Goal: Task Accomplishment & Management: Complete application form

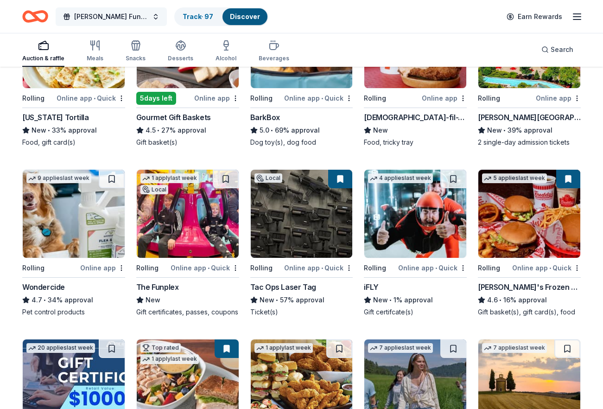
scroll to position [358, 0]
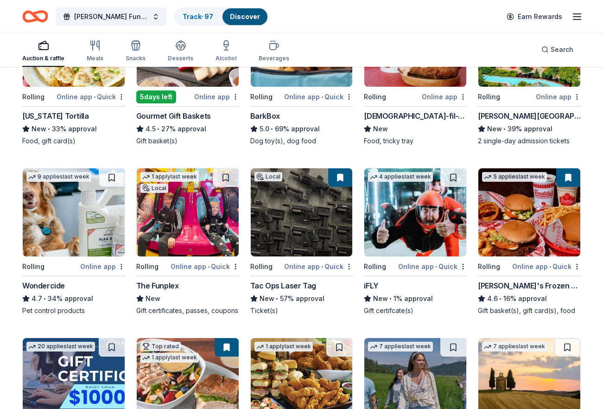
click at [337, 185] on img at bounding box center [302, 212] width 102 height 88
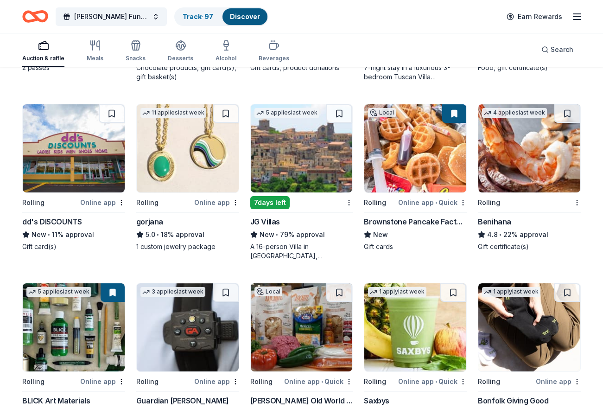
scroll to position [950, 0]
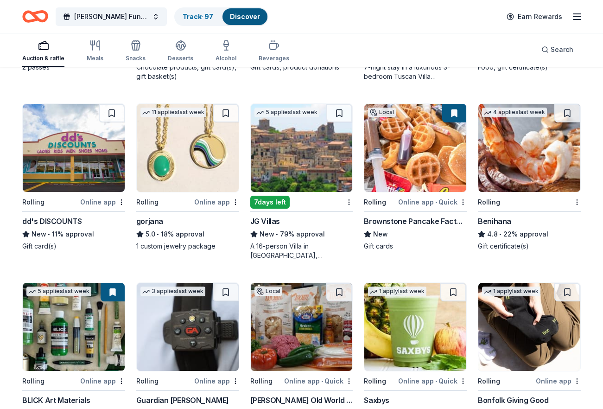
click at [447, 172] on img at bounding box center [415, 148] width 102 height 88
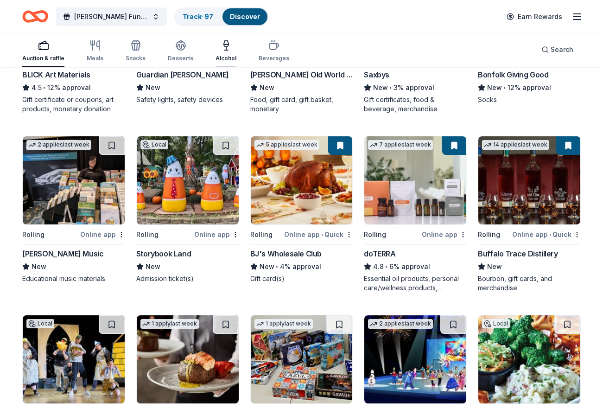
scroll to position [1279, 0]
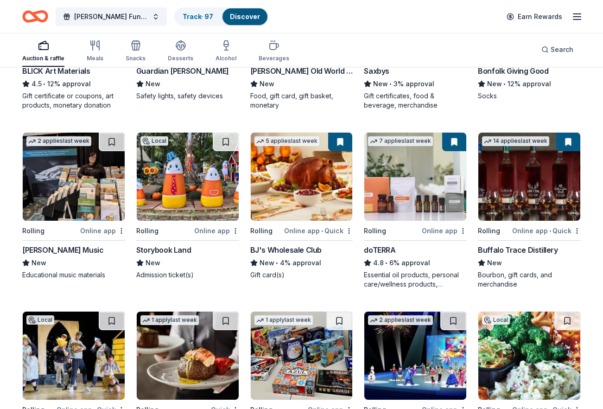
click at [279, 172] on img at bounding box center [302, 177] width 102 height 88
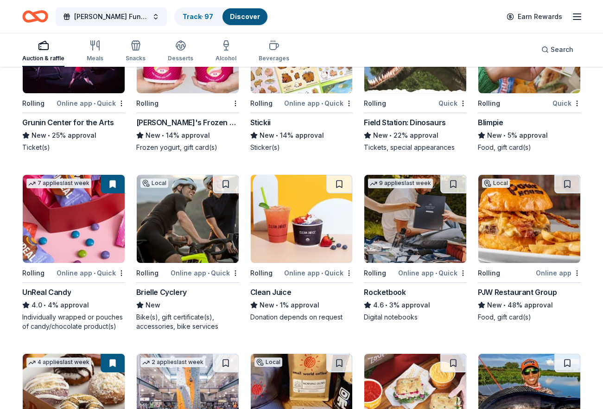
scroll to position [1936, 0]
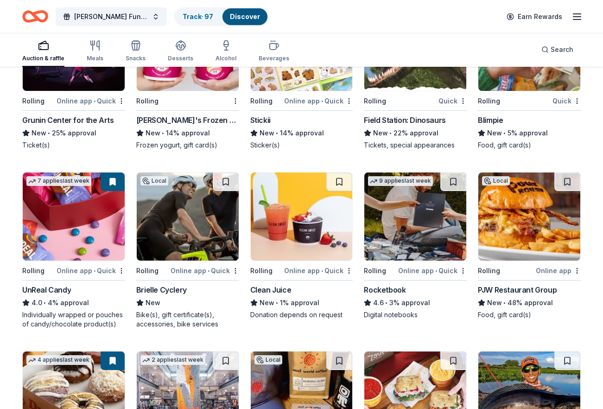
click at [409, 240] on img at bounding box center [415, 216] width 102 height 88
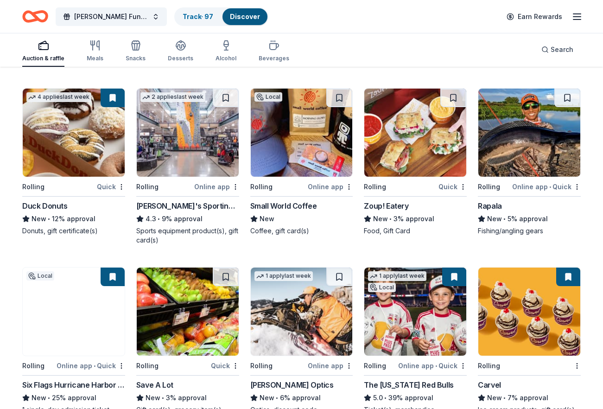
scroll to position [2197, 0]
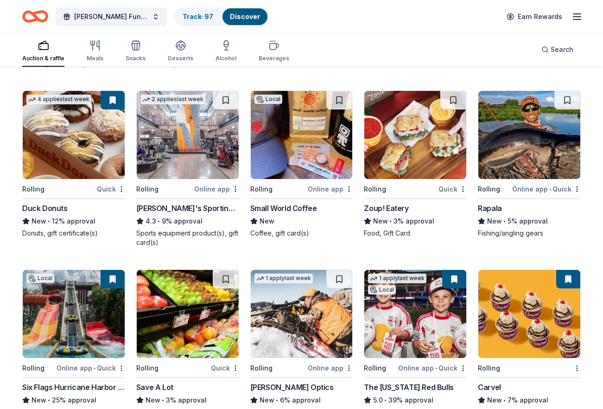
click at [387, 161] on img at bounding box center [415, 135] width 102 height 88
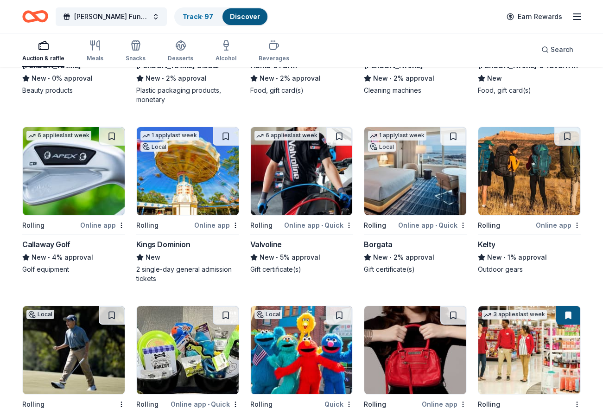
scroll to position [2877, 0]
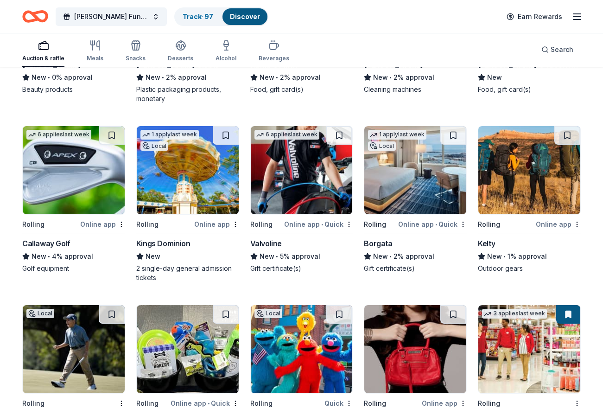
click at [393, 176] on img at bounding box center [415, 170] width 102 height 88
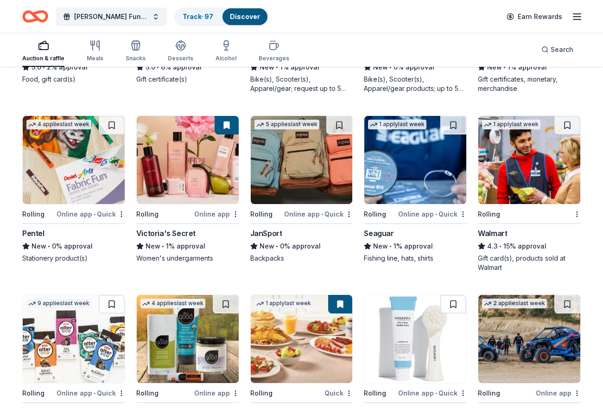
scroll to position [3423, 0]
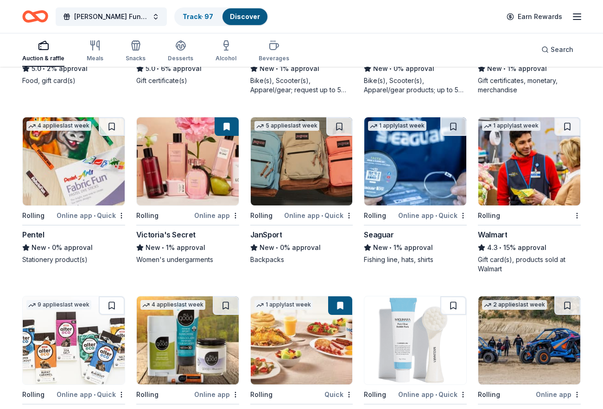
click at [491, 159] on img at bounding box center [529, 161] width 102 height 88
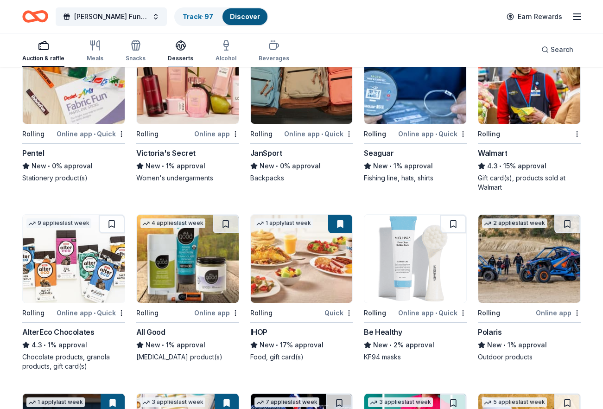
scroll to position [3510, 0]
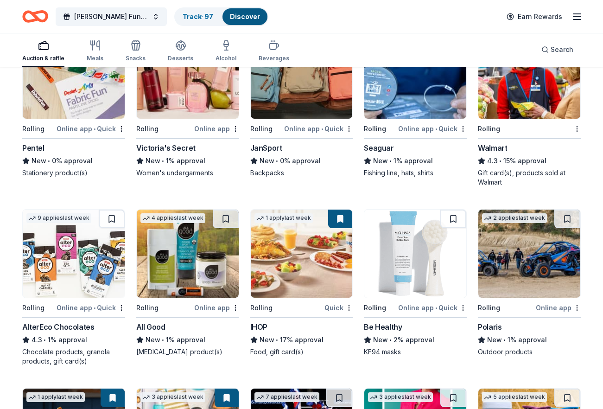
click at [192, 217] on div "4 applies last week" at bounding box center [173, 217] width 72 height 15
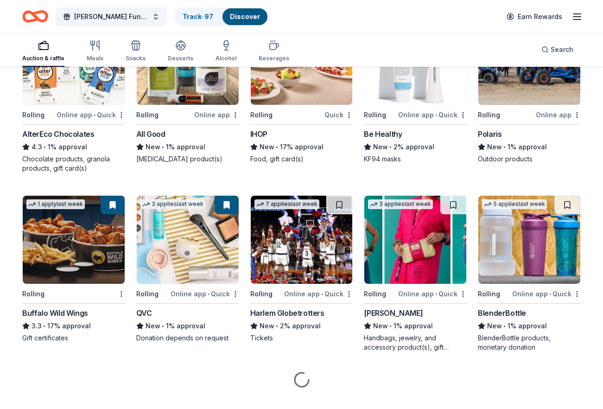
scroll to position [3708, 0]
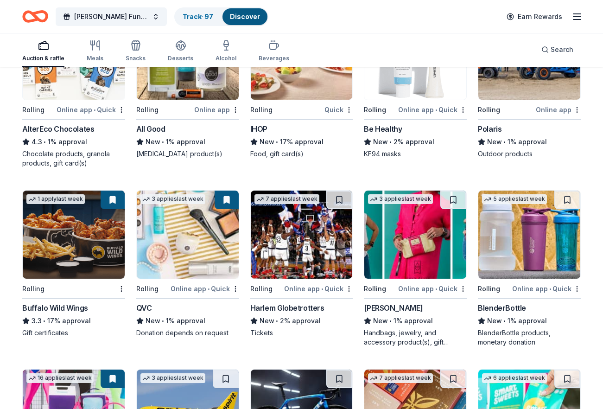
click at [89, 216] on img at bounding box center [74, 235] width 102 height 88
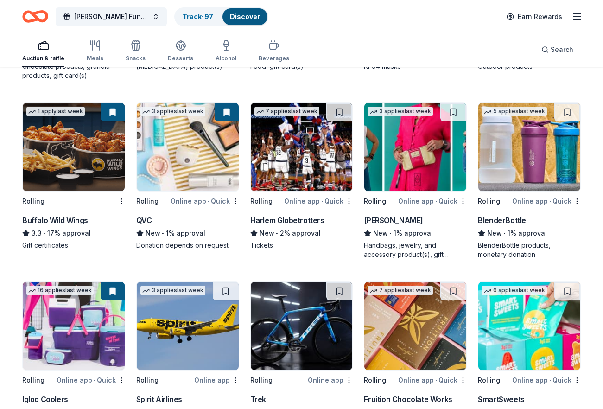
scroll to position [3795, 0]
click at [102, 311] on img at bounding box center [74, 326] width 102 height 88
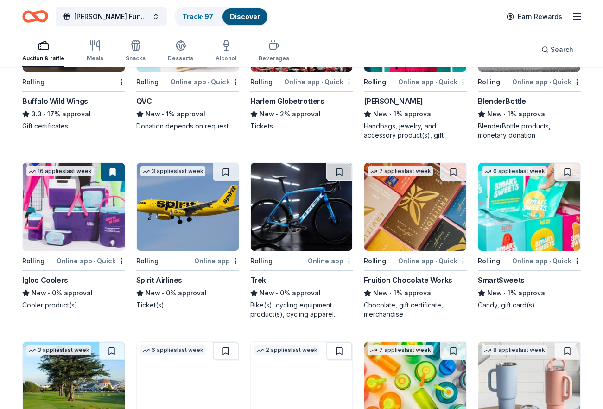
scroll to position [3917, 0]
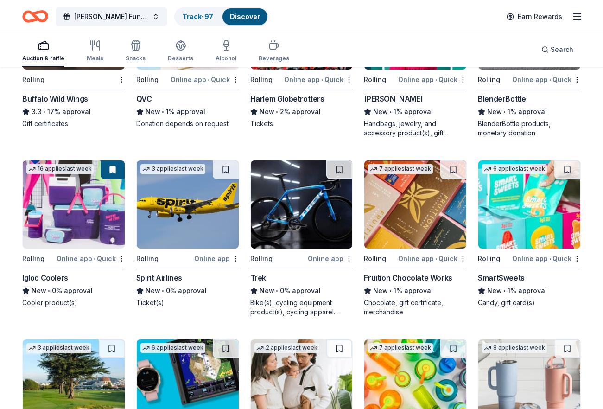
click at [499, 272] on div "SmartSweets" at bounding box center [501, 277] width 47 height 11
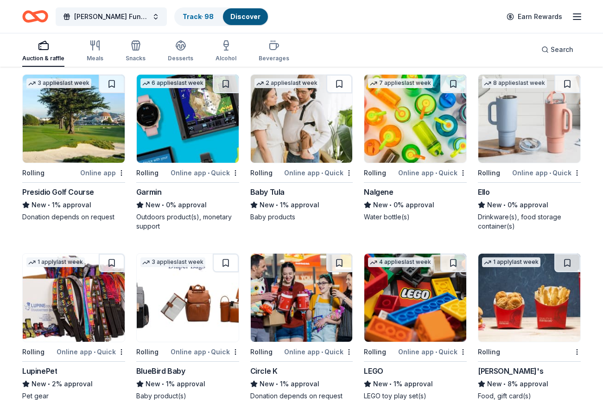
scroll to position [4183, 0]
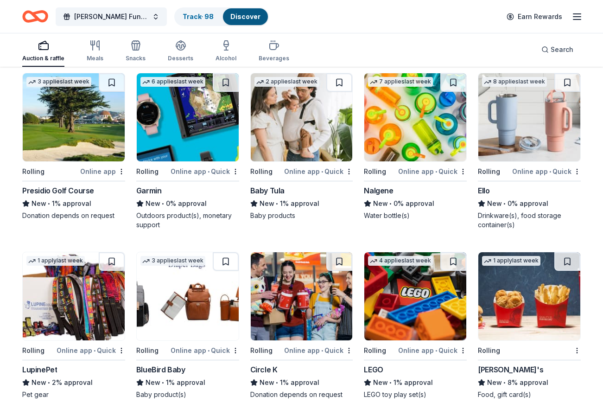
click at [444, 124] on img at bounding box center [415, 117] width 102 height 88
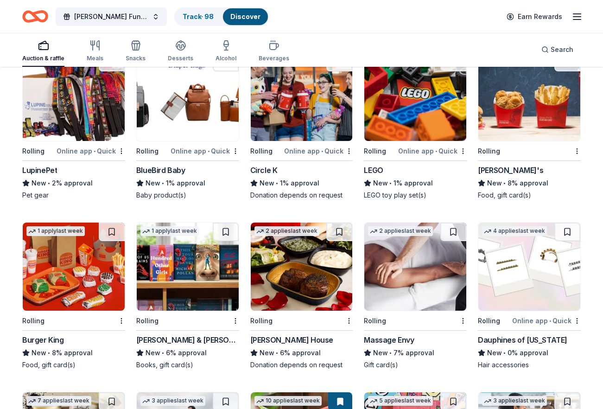
scroll to position [4382, 0]
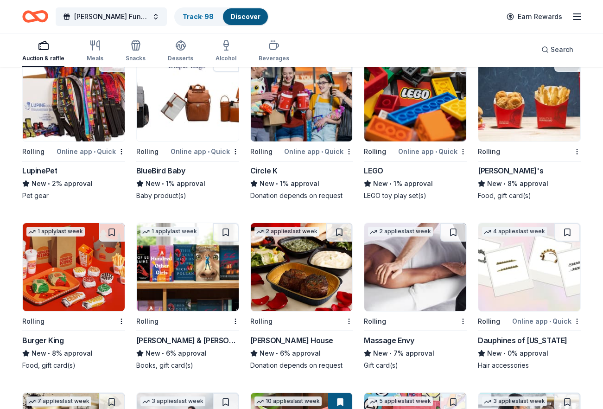
click at [493, 262] on img at bounding box center [529, 267] width 102 height 88
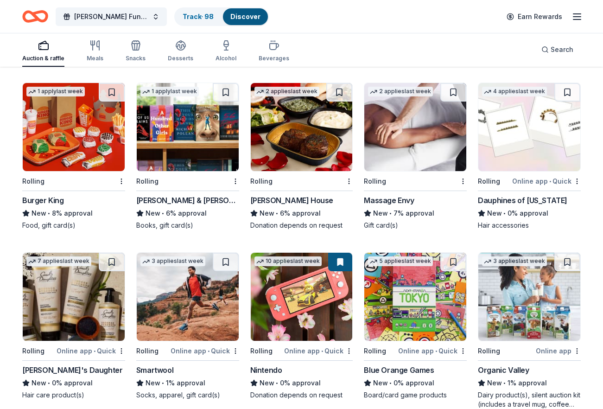
scroll to position [4521, 0]
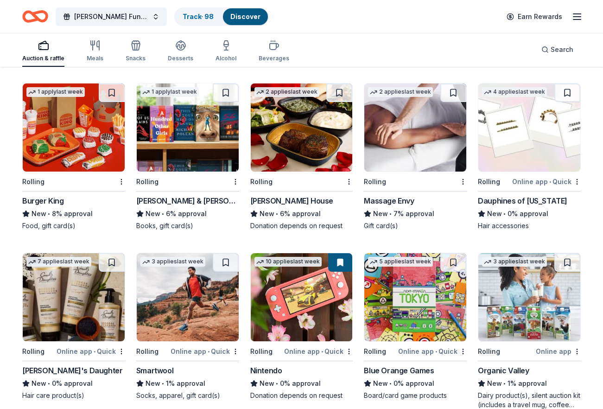
click at [91, 288] on img at bounding box center [74, 297] width 102 height 88
click at [283, 329] on img at bounding box center [302, 297] width 102 height 88
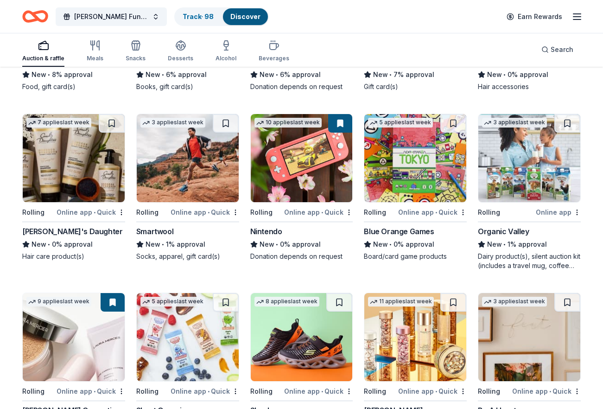
scroll to position [4659, 0]
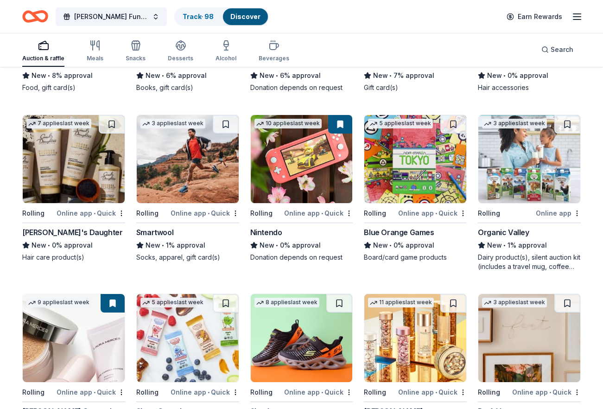
click at [511, 254] on div "Dairy product(s), silent auction kit (includes a travel mug, coffee mug, freeze…" at bounding box center [529, 262] width 103 height 19
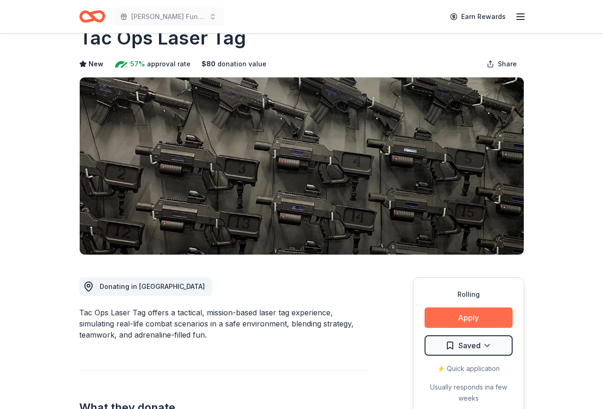
scroll to position [26, 0]
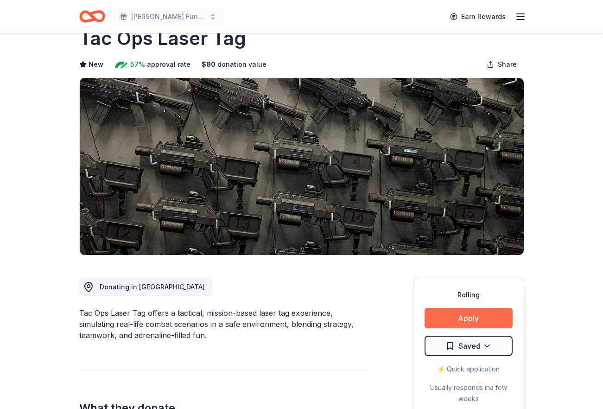
click at [448, 311] on button "Apply" at bounding box center [469, 318] width 88 height 20
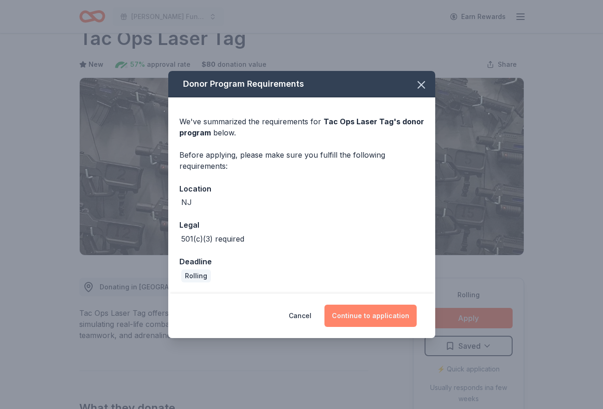
click at [408, 307] on button "Continue to application" at bounding box center [371, 316] width 92 height 22
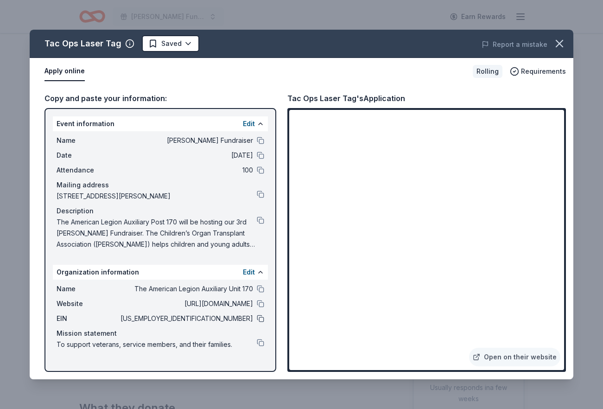
click at [259, 318] on button at bounding box center [260, 318] width 7 height 7
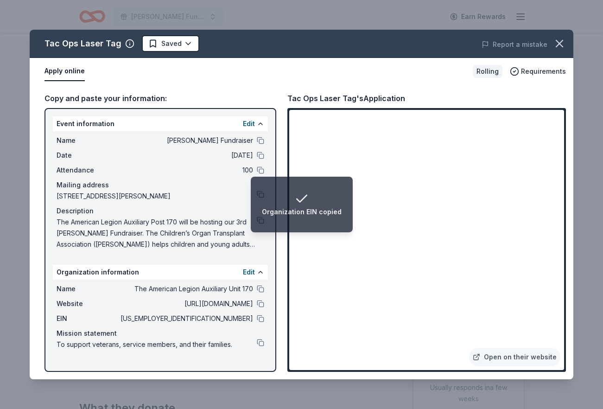
click at [261, 221] on li "Organization EIN copied" at bounding box center [302, 205] width 102 height 56
click at [192, 249] on span "The American Legion Auxiliary Post 170 will be hosting our 3rd COTA Fundraiser.…" at bounding box center [157, 232] width 200 height 33
click at [94, 227] on span "The American Legion Auxiliary Post 170 will be hosting our 3rd COTA Fundraiser.…" at bounding box center [157, 232] width 200 height 33
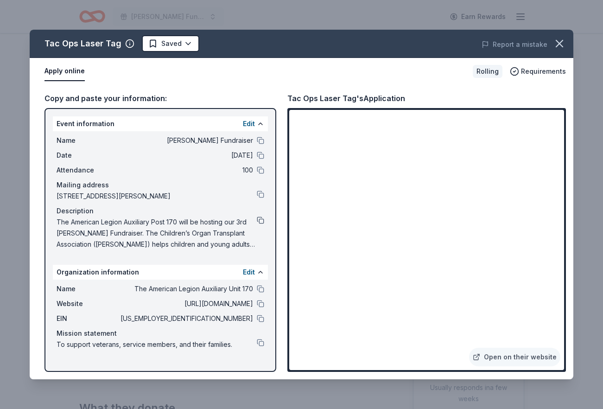
click at [258, 218] on button at bounding box center [260, 219] width 7 height 7
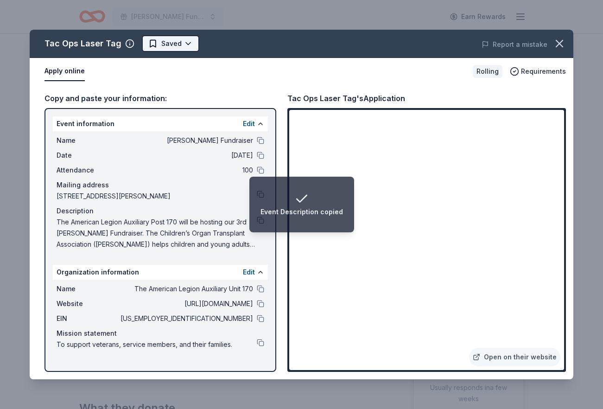
click at [169, 40] on html "Event Description copied COTA Fundraiser Earn Rewards Rolling Share Tac Ops Las…" at bounding box center [301, 178] width 603 height 409
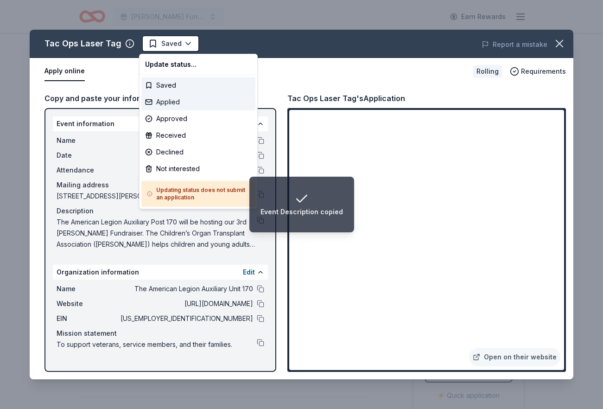
click at [183, 102] on div "Applied" at bounding box center [198, 102] width 114 height 17
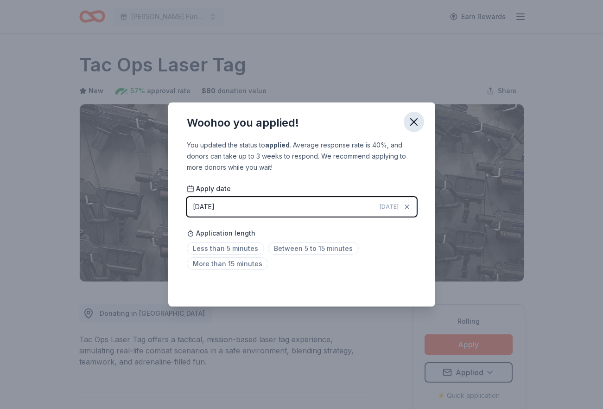
click at [417, 127] on icon "button" at bounding box center [413, 121] width 13 height 13
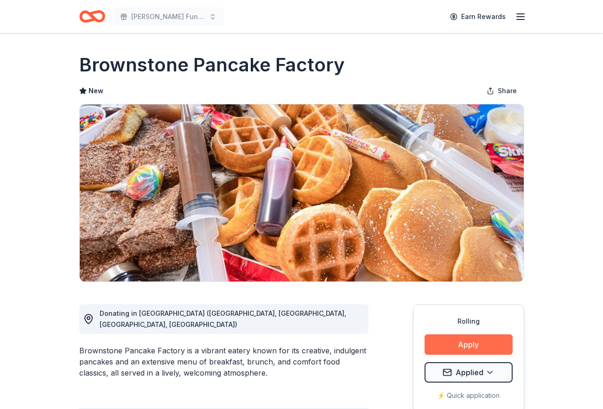
click at [468, 343] on button "Apply" at bounding box center [469, 344] width 88 height 20
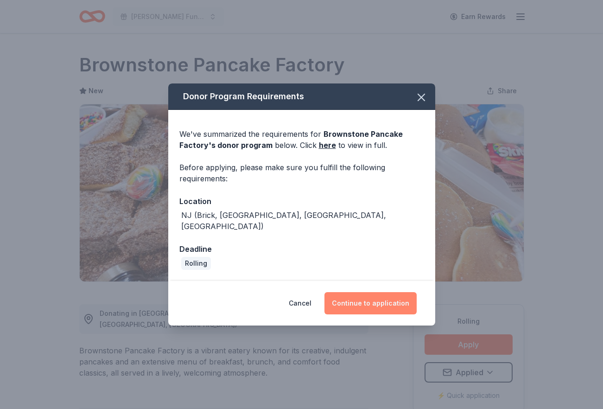
click at [399, 297] on button "Continue to application" at bounding box center [371, 303] width 92 height 22
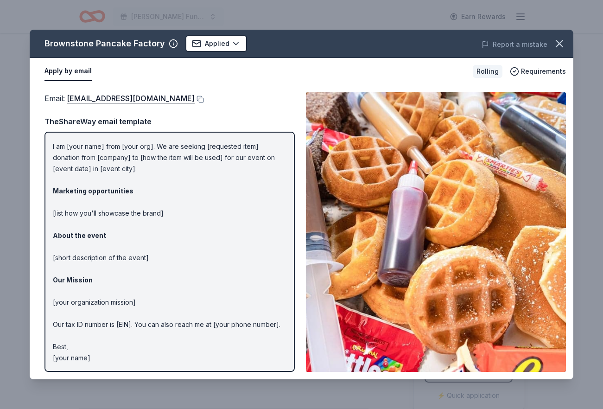
scroll to position [21, 0]
click at [559, 48] on icon "button" at bounding box center [559, 43] width 13 height 13
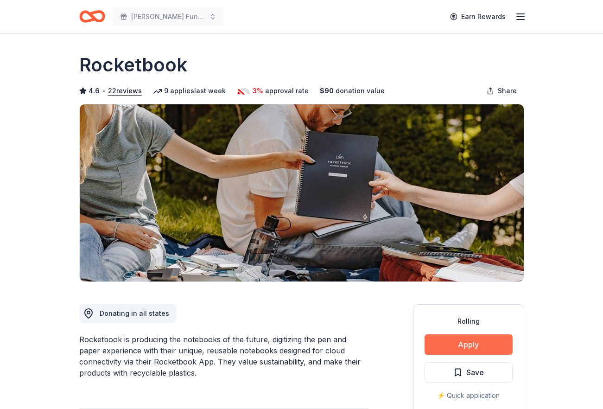
click at [458, 351] on button "Apply" at bounding box center [469, 344] width 88 height 20
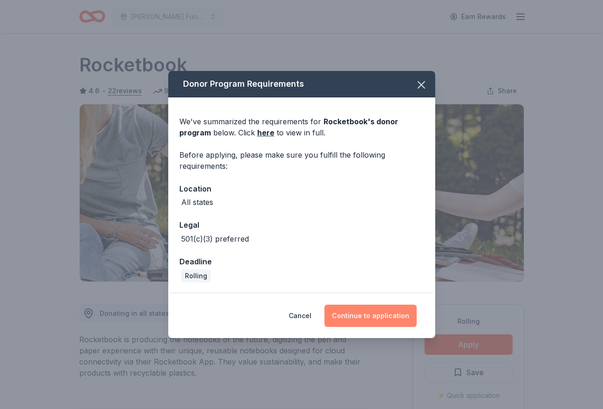
click at [403, 326] on button "Continue to application" at bounding box center [371, 316] width 92 height 22
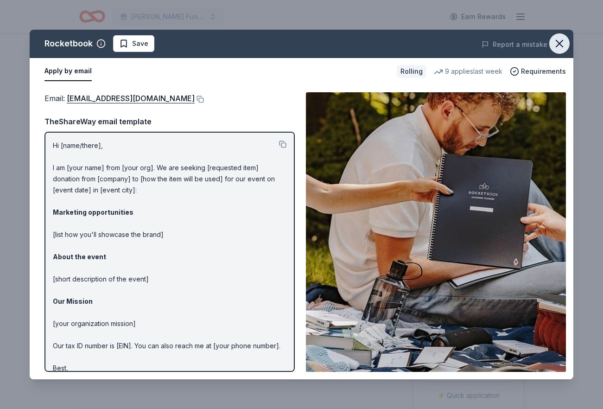
click at [556, 48] on icon "button" at bounding box center [559, 43] width 13 height 13
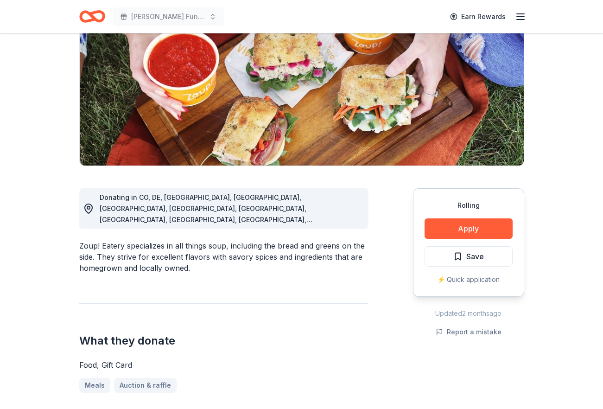
scroll to position [117, 0]
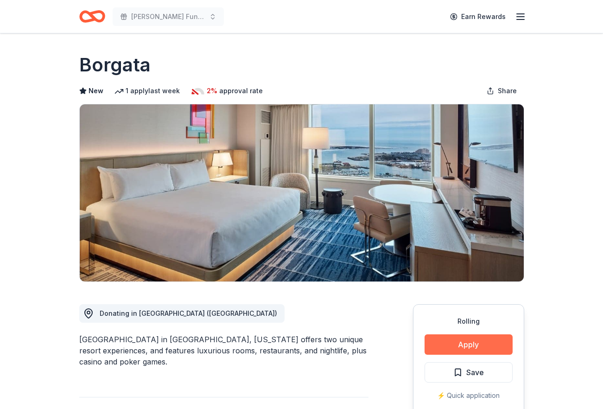
click at [503, 337] on button "Apply" at bounding box center [469, 344] width 88 height 20
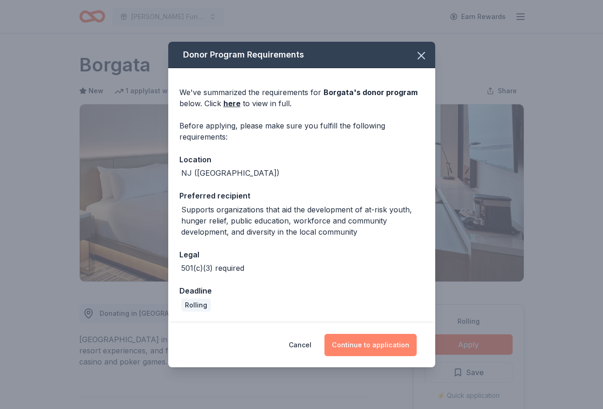
click at [405, 350] on button "Continue to application" at bounding box center [371, 345] width 92 height 22
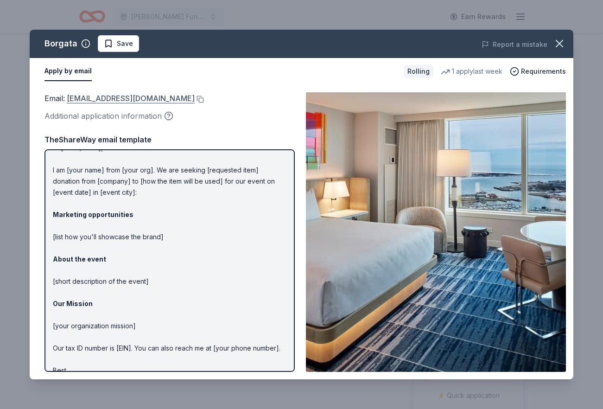
scroll to position [15, 0]
click at [168, 118] on icon "button" at bounding box center [168, 115] width 9 height 9
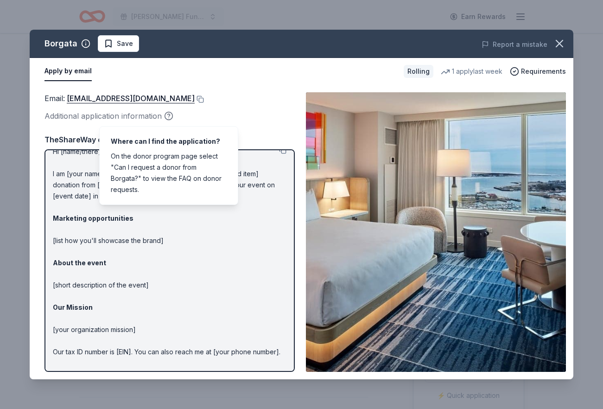
click at [238, 217] on p "Hi [name/there], I am [your name] from [your org]. We are seeking [requested it…" at bounding box center [170, 268] width 234 height 245
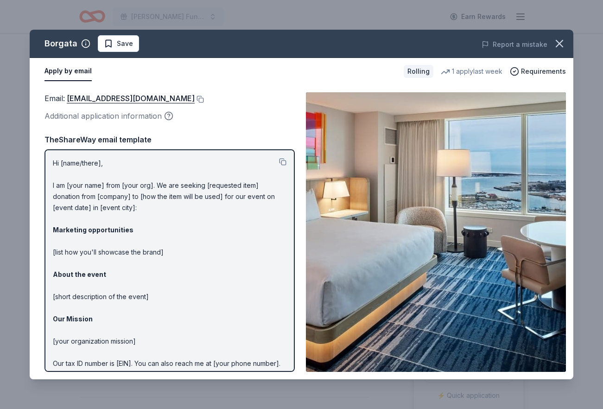
scroll to position [0, 0]
click at [558, 46] on icon "button" at bounding box center [559, 43] width 6 height 6
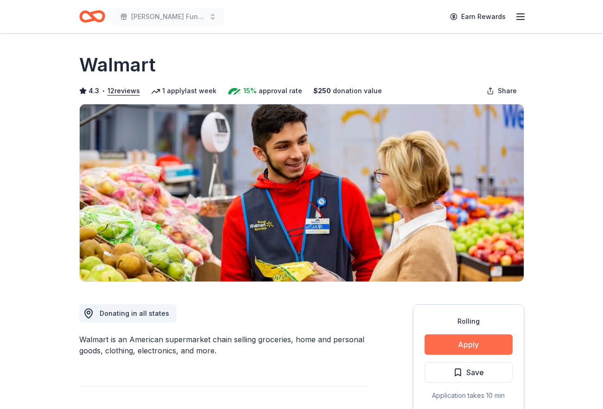
click at [496, 336] on div "Rolling Apply Save Application takes 10 min Usually responds in a few weeks" at bounding box center [468, 373] width 111 height 138
click at [494, 340] on button "Apply" at bounding box center [469, 344] width 88 height 20
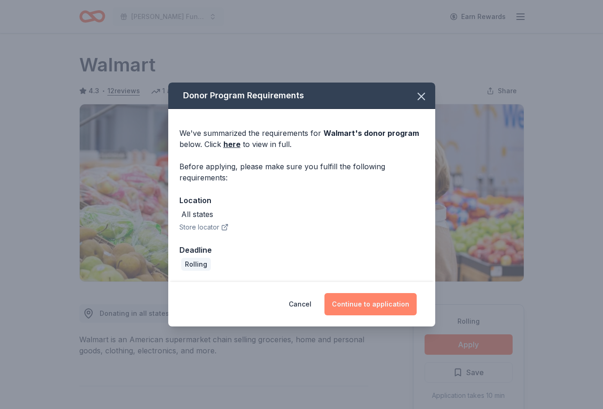
click at [404, 308] on button "Continue to application" at bounding box center [371, 304] width 92 height 22
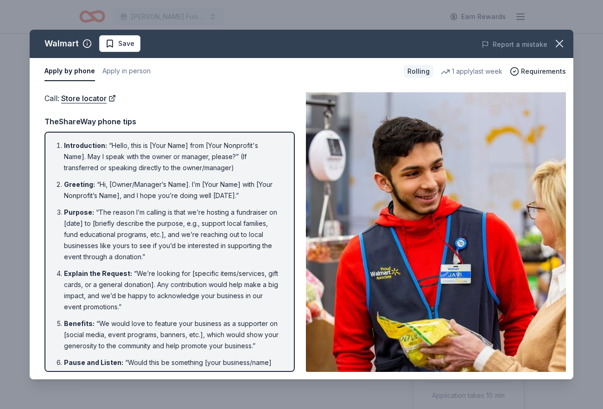
click at [101, 72] on div "Apply by phone Apply in person" at bounding box center [221, 71] width 352 height 19
click at [106, 71] on button "Apply in person" at bounding box center [126, 71] width 48 height 19
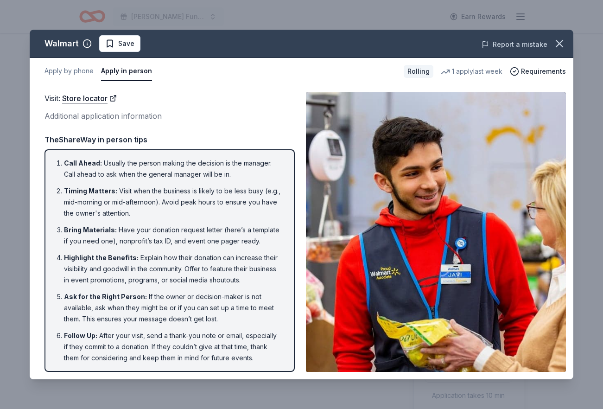
drag, startPoint x: 553, startPoint y: 42, endPoint x: 547, endPoint y: 40, distance: 6.7
click at [553, 42] on icon "button" at bounding box center [559, 43] width 13 height 13
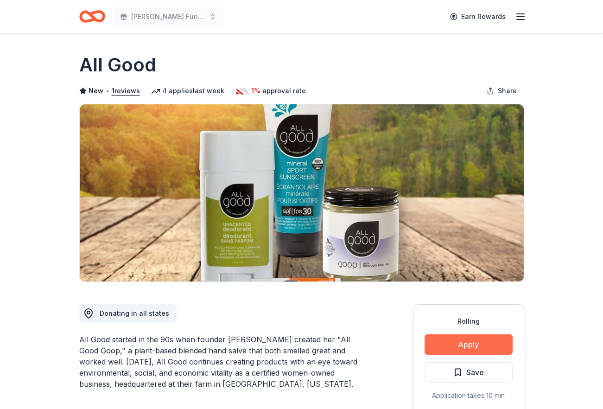
click at [428, 339] on button "Apply" at bounding box center [469, 344] width 88 height 20
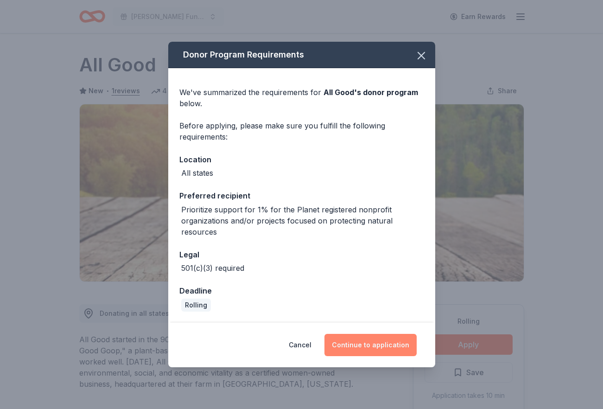
click at [410, 343] on button "Continue to application" at bounding box center [371, 345] width 92 height 22
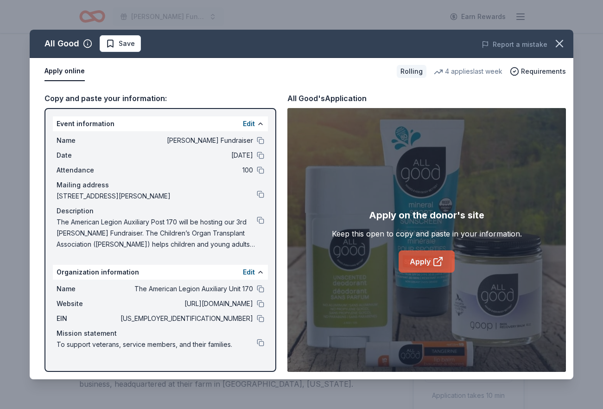
click at [423, 261] on link "Apply" at bounding box center [427, 261] width 56 height 22
click at [257, 220] on button at bounding box center [260, 219] width 7 height 7
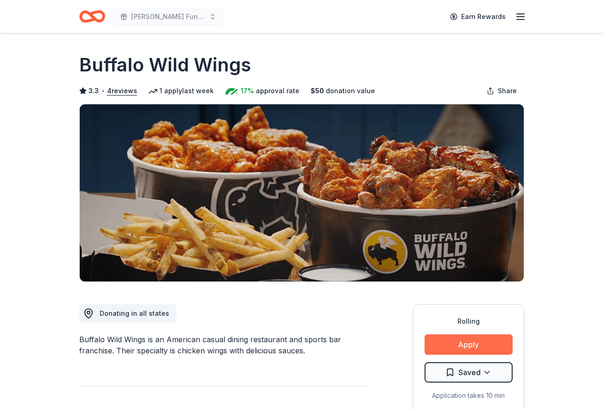
click at [431, 344] on button "Apply" at bounding box center [469, 344] width 88 height 20
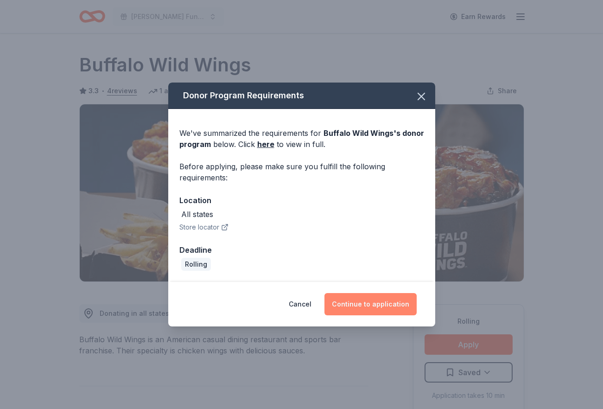
click at [381, 305] on button "Continue to application" at bounding box center [371, 304] width 92 height 22
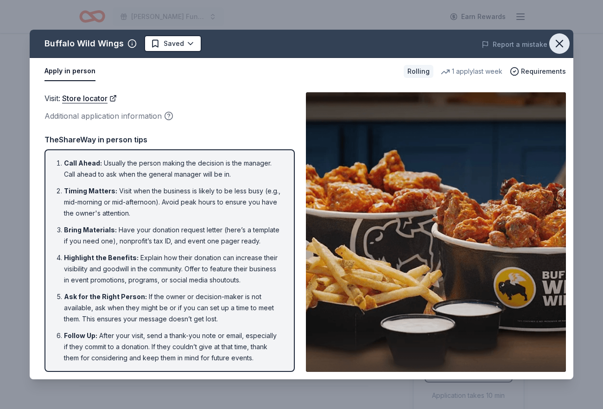
click at [555, 47] on icon "button" at bounding box center [559, 43] width 13 height 13
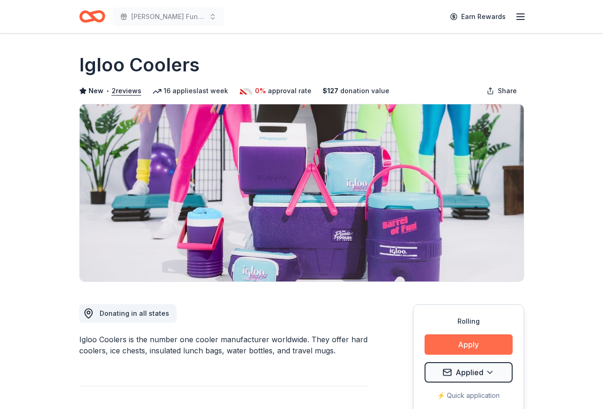
click at [476, 346] on button "Apply" at bounding box center [469, 344] width 88 height 20
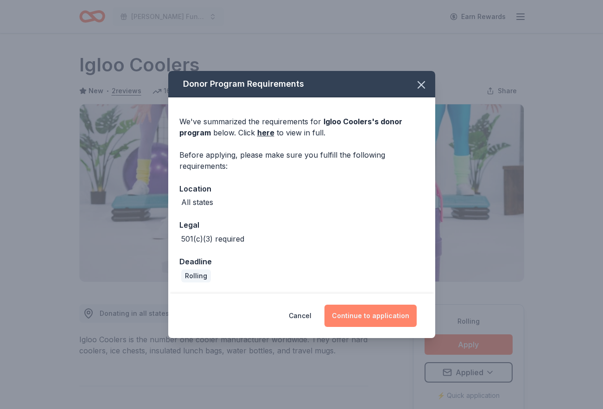
click at [403, 311] on button "Continue to application" at bounding box center [371, 316] width 92 height 22
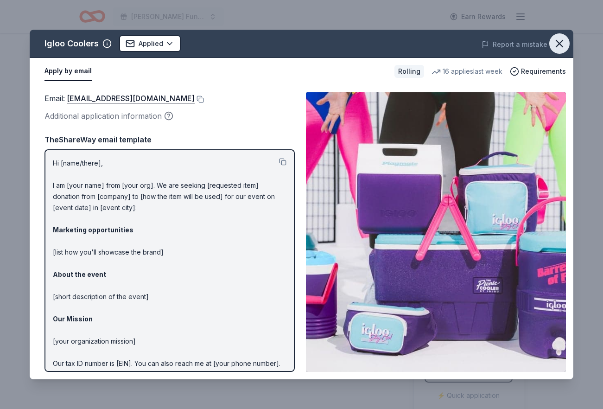
click at [560, 45] on icon "button" at bounding box center [559, 43] width 13 height 13
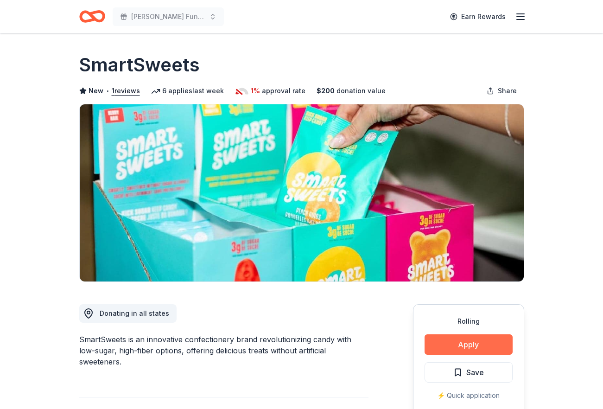
click at [463, 339] on button "Apply" at bounding box center [469, 344] width 88 height 20
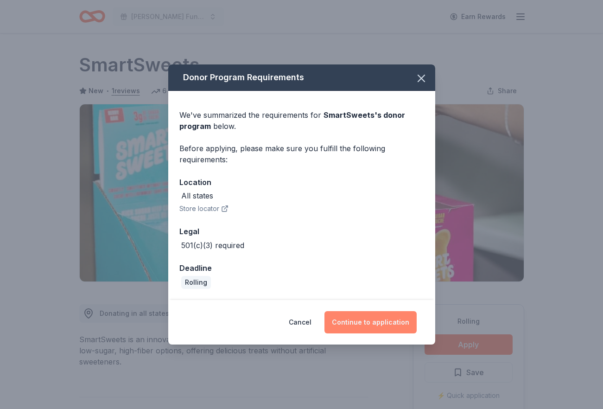
click at [404, 325] on button "Continue to application" at bounding box center [371, 322] width 92 height 22
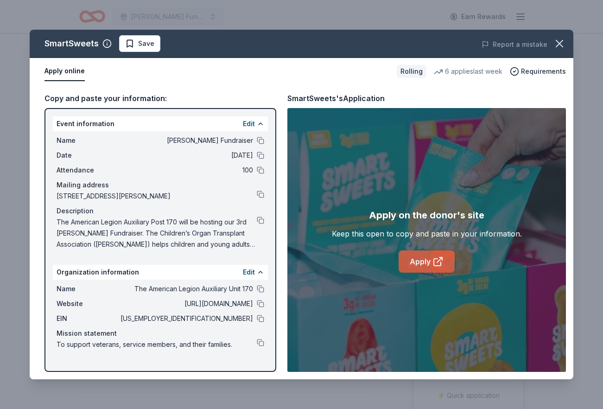
click at [434, 260] on icon at bounding box center [437, 262] width 7 height 7
click at [134, 51] on button "Save" at bounding box center [139, 43] width 41 height 17
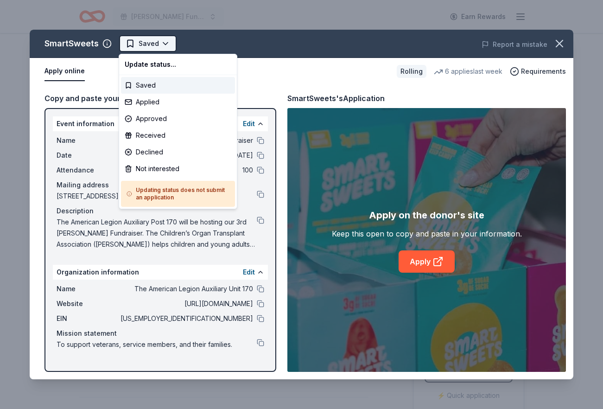
click at [135, 48] on html "COTA Fundraiser Earn Rewards Rolling Share SmartSweets New • 1 reviews 6 applie…" at bounding box center [301, 204] width 603 height 409
drag, startPoint x: 141, startPoint y: 102, endPoint x: 146, endPoint y: 103, distance: 5.2
click at [141, 102] on div "Applied" at bounding box center [178, 102] width 114 height 17
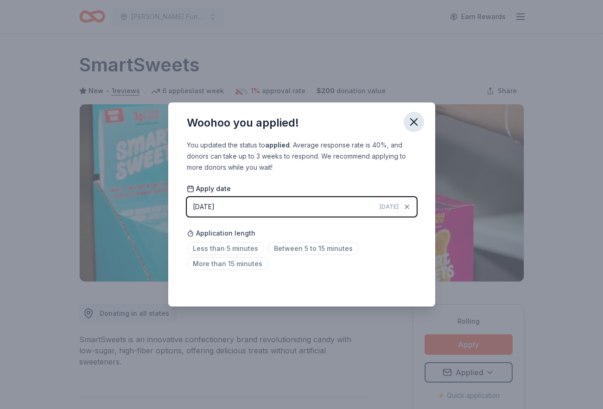
click at [420, 123] on button "button" at bounding box center [414, 122] width 20 height 20
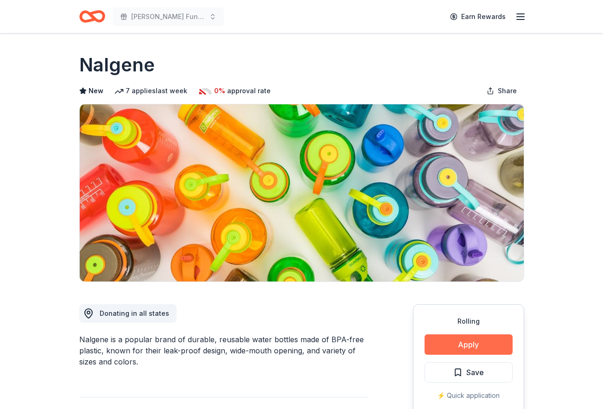
click at [464, 348] on button "Apply" at bounding box center [469, 344] width 88 height 20
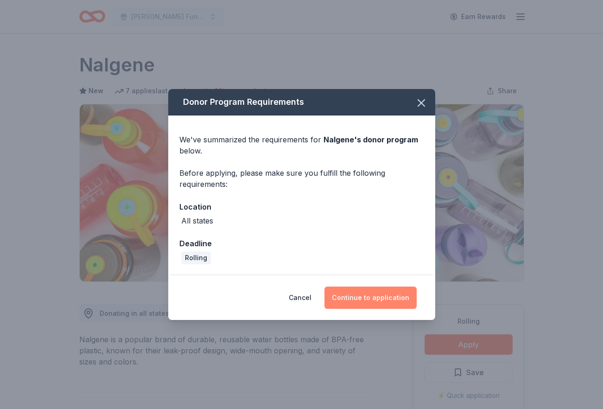
click at [389, 300] on button "Continue to application" at bounding box center [371, 297] width 92 height 22
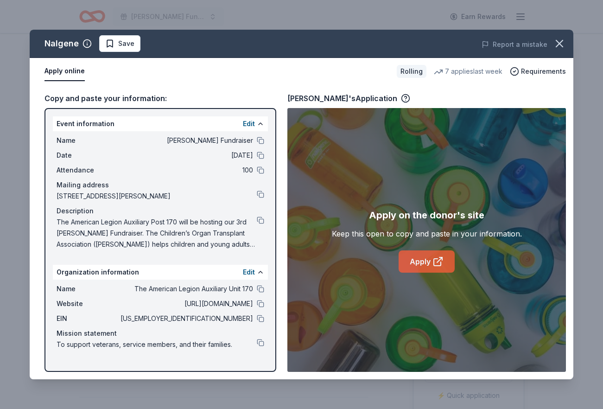
click at [413, 252] on link "Apply" at bounding box center [427, 261] width 56 height 22
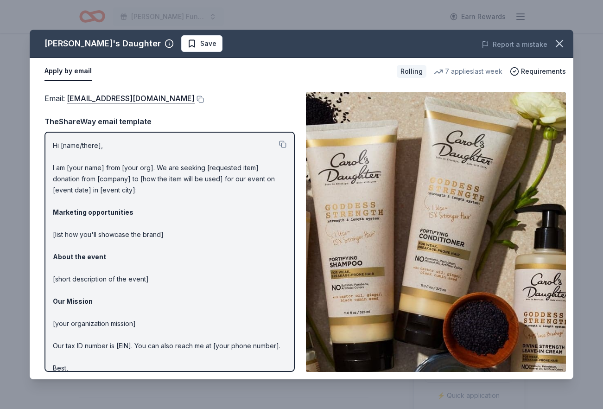
click at [573, 42] on div "Report a mistake" at bounding box center [468, 45] width 210 height 26
click at [564, 45] on icon "button" at bounding box center [559, 43] width 13 height 13
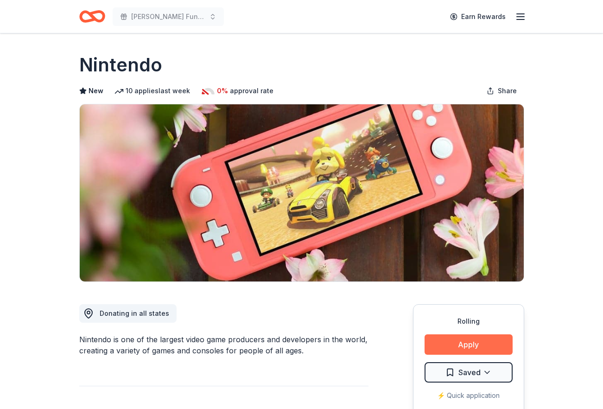
click at [438, 350] on button "Apply" at bounding box center [469, 344] width 88 height 20
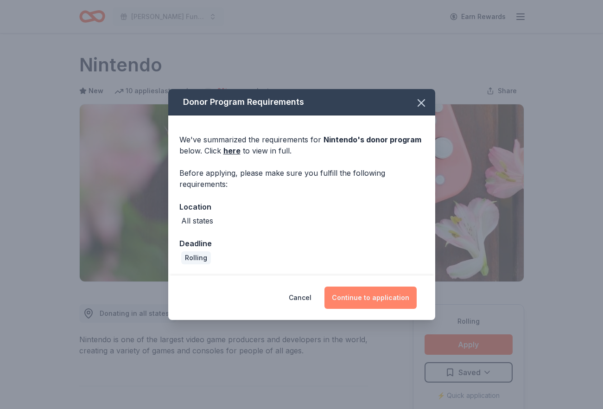
click at [396, 293] on button "Continue to application" at bounding box center [371, 297] width 92 height 22
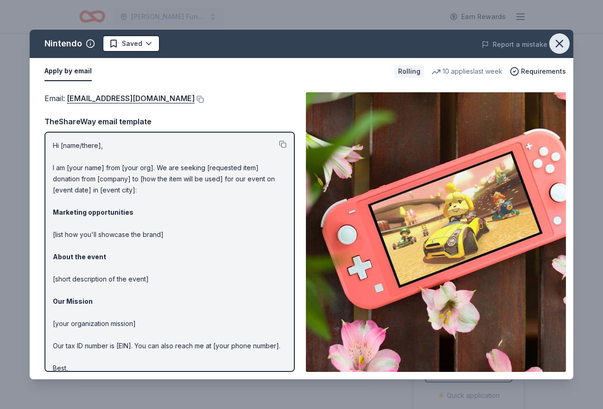
click at [558, 47] on icon "button" at bounding box center [559, 43] width 13 height 13
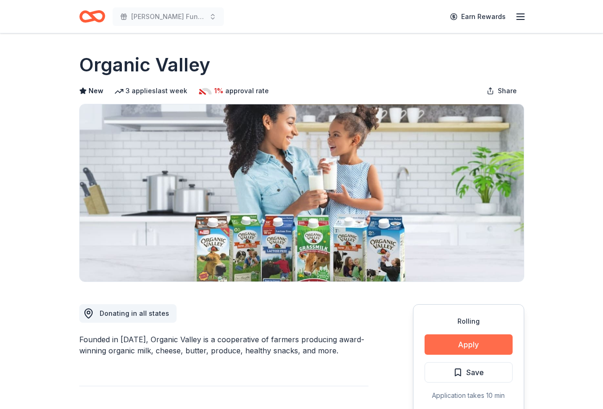
click at [494, 344] on button "Apply" at bounding box center [469, 344] width 88 height 20
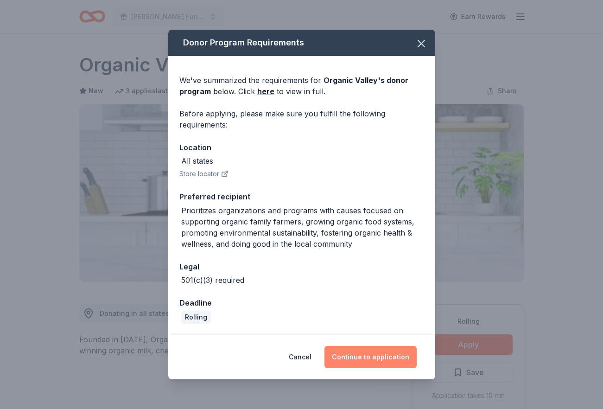
click at [404, 356] on button "Continue to application" at bounding box center [371, 357] width 92 height 22
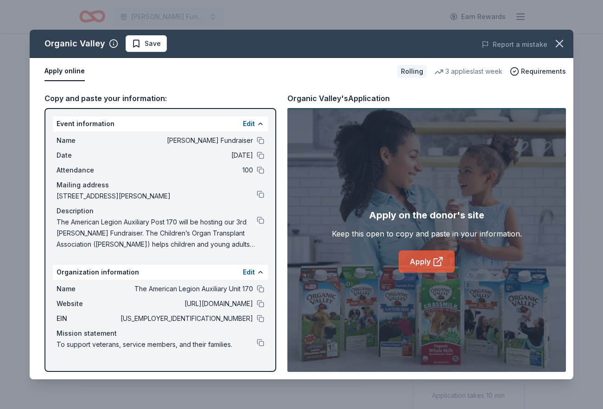
click at [405, 266] on link "Apply" at bounding box center [427, 261] width 56 height 22
